Goal: Task Accomplishment & Management: Manage account settings

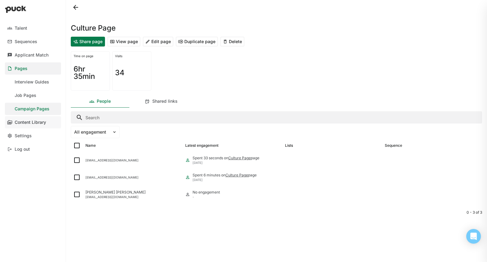
click at [28, 119] on link "Content Library" at bounding box center [33, 122] width 56 height 12
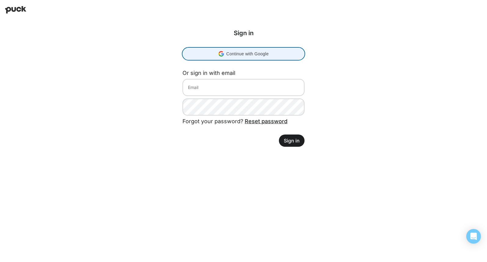
click at [220, 57] on div "Continue with Google Continue with Google. Opens in new tab" at bounding box center [244, 54] width 114 height 12
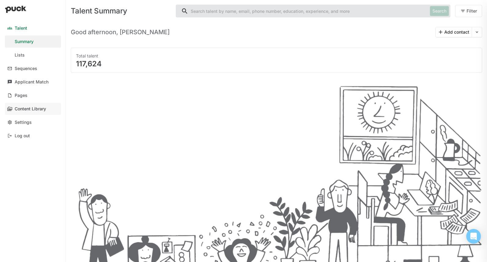
click at [35, 108] on div "Content Library" at bounding box center [30, 108] width 31 height 5
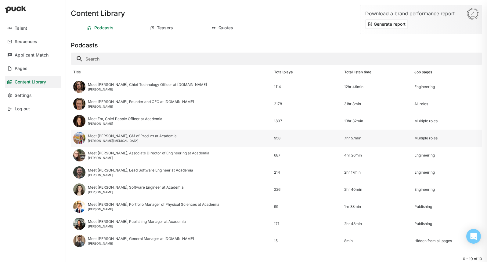
click at [118, 136] on div "Meet [PERSON_NAME], GM of Product at Academia" at bounding box center [132, 136] width 89 height 4
click at [163, 29] on div "Teasers" at bounding box center [165, 27] width 16 height 5
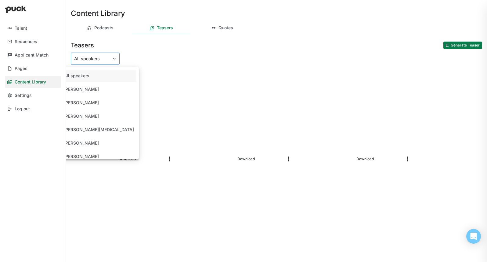
click at [106, 56] on div at bounding box center [91, 59] width 35 height 6
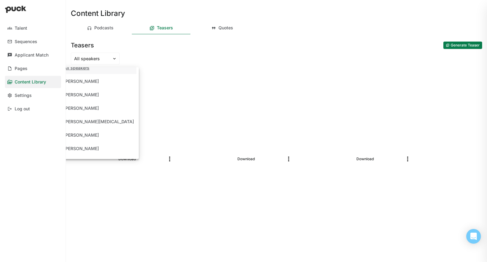
scroll to position [59, 0]
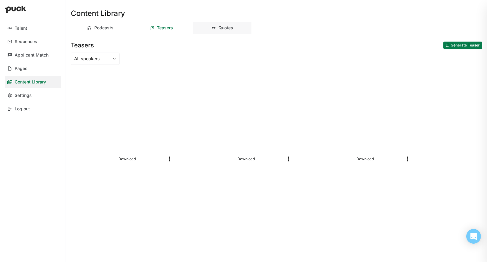
click at [224, 34] on div "Quotes" at bounding box center [222, 28] width 59 height 12
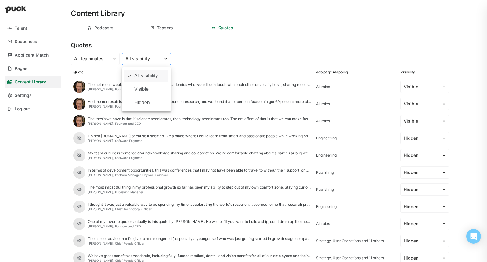
click at [134, 58] on div at bounding box center [142, 59] width 35 height 6
click at [198, 65] on div "Content Library Podcasts Teasers Quotes Quotes All teammates All visibility sel…" at bounding box center [276, 131] width 421 height 262
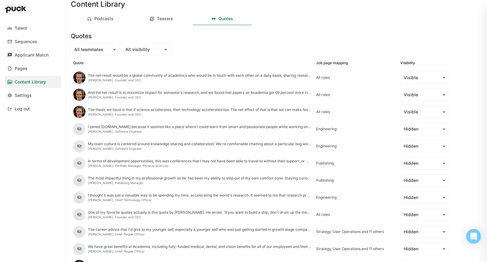
scroll to position [0, 0]
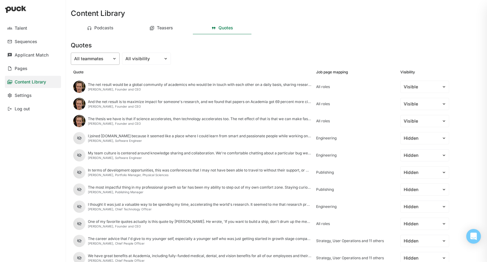
click at [116, 60] on img at bounding box center [114, 58] width 5 height 5
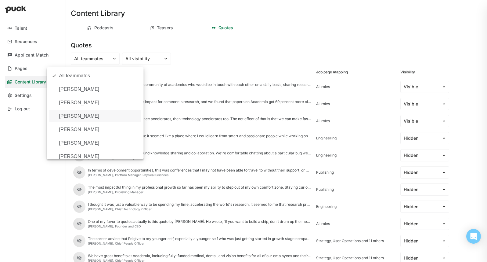
click at [246, 48] on div "Quotes" at bounding box center [277, 44] width 412 height 15
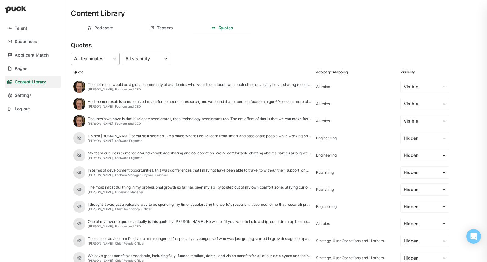
click at [106, 58] on div at bounding box center [91, 59] width 35 height 6
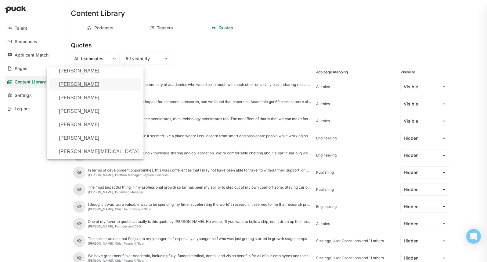
scroll to position [46, 0]
click at [150, 46] on div "Quotes" at bounding box center [277, 44] width 412 height 15
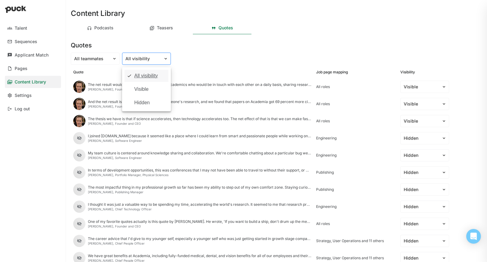
click at [150, 54] on div "All visibility" at bounding box center [142, 58] width 41 height 9
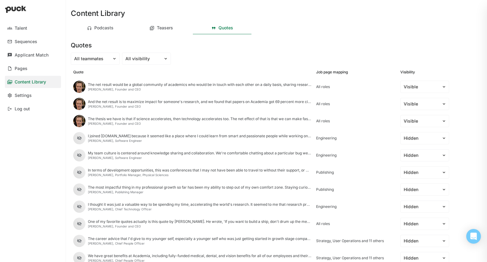
click at [177, 48] on div "Quotes" at bounding box center [277, 44] width 412 height 15
click at [112, 32] on div "Podcasts" at bounding box center [100, 28] width 59 height 12
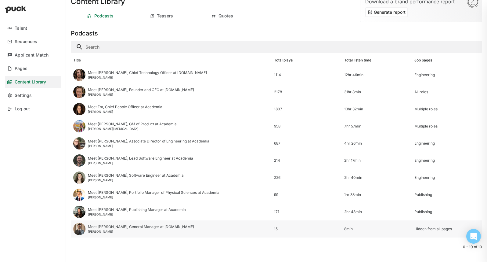
scroll to position [11, 0]
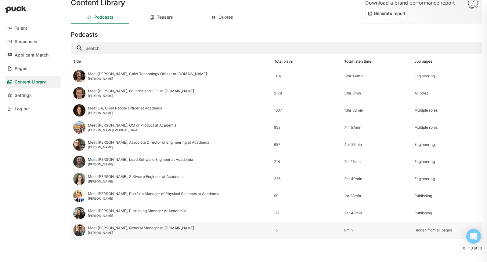
click at [143, 227] on div "Meet Ravi, General Manager at Academia.edu" at bounding box center [141, 228] width 106 height 4
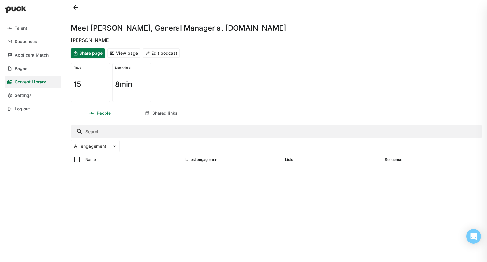
click at [167, 51] on button "Edit podcast" at bounding box center [161, 53] width 37 height 10
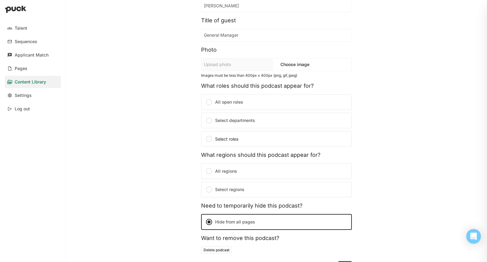
scroll to position [58, 0]
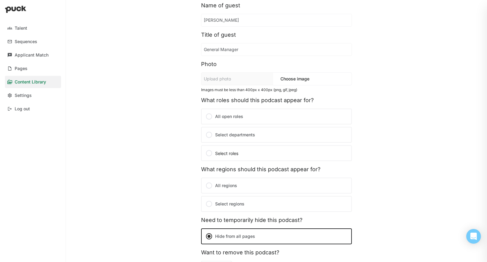
click at [207, 151] on div at bounding box center [208, 152] width 7 height 7
click at [0, 0] on input "Select roles" at bounding box center [0, 0] width 0 height 0
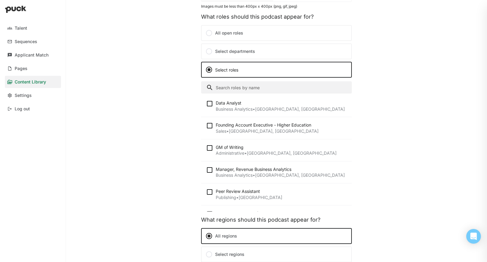
scroll to position [0, 0]
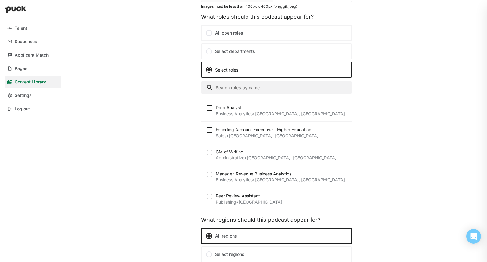
click at [211, 150] on div at bounding box center [211, 152] width 10 height 7
click at [206, 152] on input "checkbox" at bounding box center [206, 152] width 0 height 0
checkbox input "true"
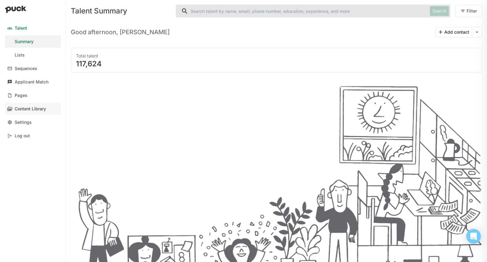
click at [41, 107] on div "Content Library" at bounding box center [30, 108] width 31 height 5
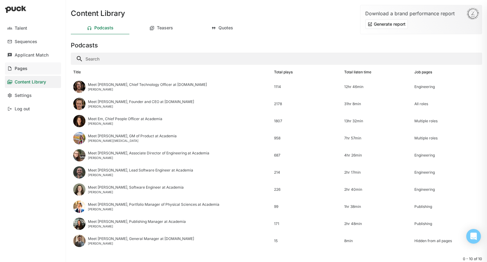
click at [36, 69] on link "Pages" at bounding box center [33, 68] width 56 height 12
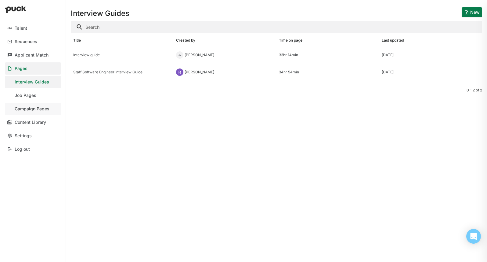
click at [32, 109] on div "Campaign Pages" at bounding box center [32, 108] width 35 height 5
click at [106, 59] on div "Culture Page" at bounding box center [122, 54] width 103 height 17
